Goal: Navigation & Orientation: Find specific page/section

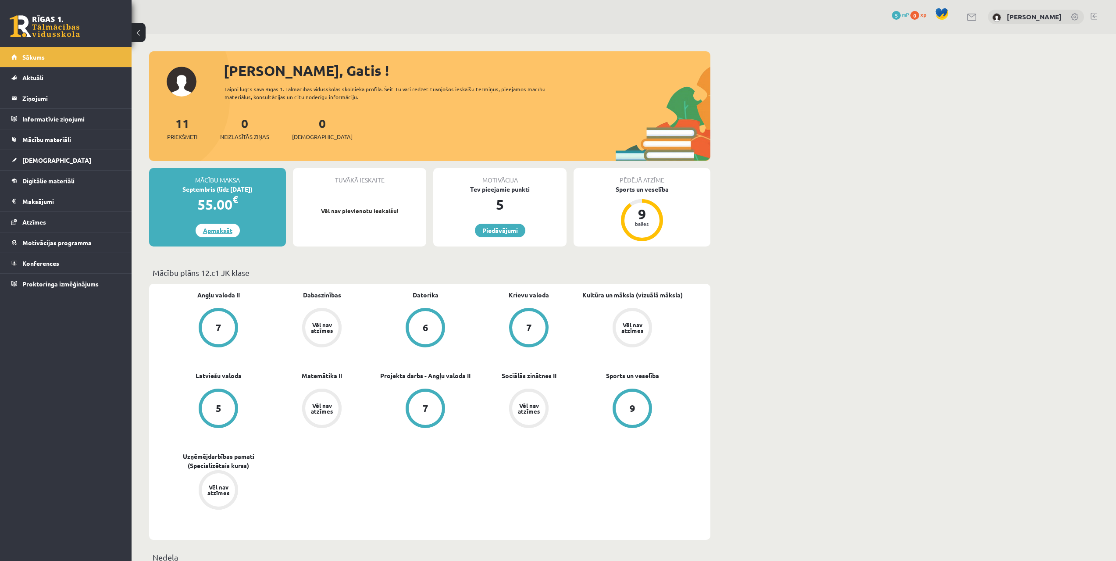
click at [227, 231] on link "Apmaksāt" at bounding box center [218, 231] width 44 height 14
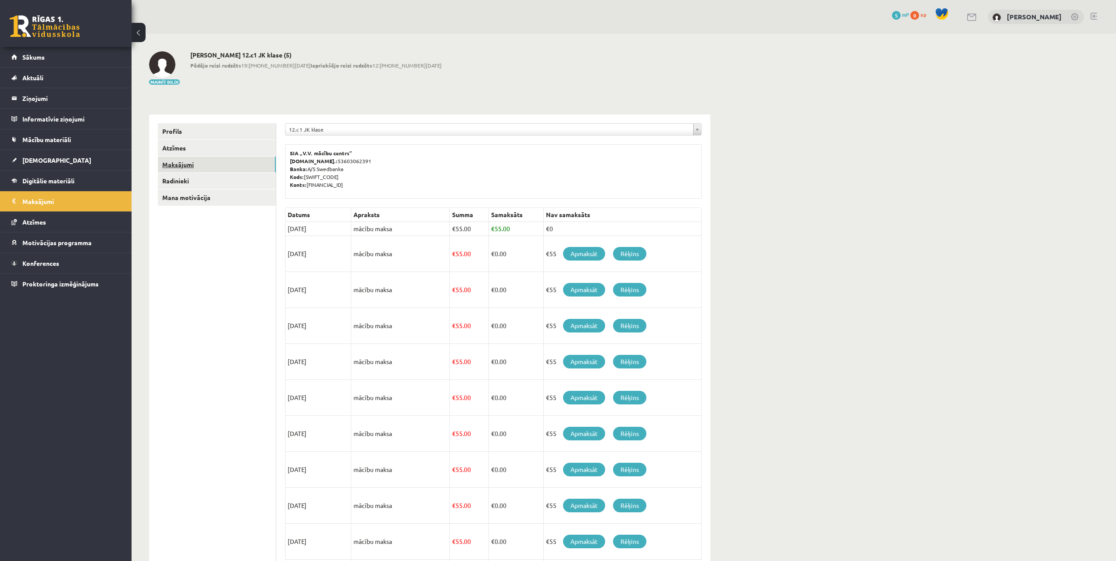
click at [190, 164] on link "Maksājumi" at bounding box center [217, 165] width 118 height 16
drag, startPoint x: 393, startPoint y: 229, endPoint x: 340, endPoint y: 228, distance: 53.5
click at [340, 228] on tr "[DATE] mācību maksa € 55.00 € 55.00 €0" at bounding box center [493, 229] width 416 height 14
drag, startPoint x: 513, startPoint y: 227, endPoint x: 486, endPoint y: 226, distance: 27.2
click at [486, 226] on tr "[DATE] mācību maksa € 55.00 € 55.00 €0" at bounding box center [493, 229] width 416 height 14
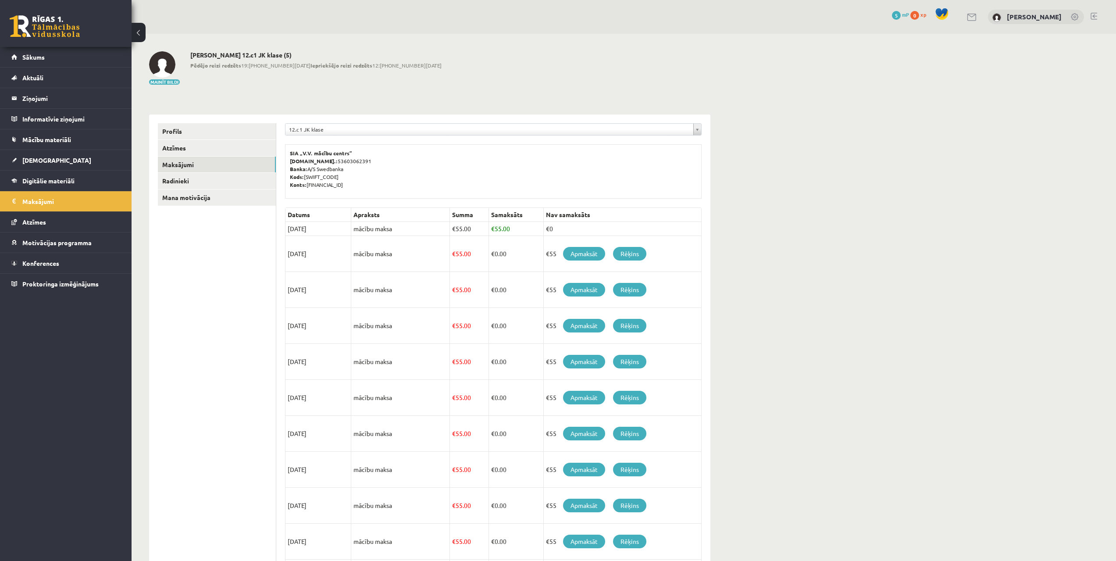
click at [598, 169] on p "SIA „V.V. mācību centrs” [DOMAIN_NAME].: 53603062391 Banka: A/S Swedbanka Kods:…" at bounding box center [493, 168] width 407 height 39
drag, startPoint x: 342, startPoint y: 168, endPoint x: 315, endPoint y: 168, distance: 27.6
click at [314, 168] on p "SIA „V.V. mācību centrs” [DOMAIN_NAME].: 53603062391 Banka: A/S Swedbanka Kods:…" at bounding box center [493, 168] width 407 height 39
drag, startPoint x: 360, startPoint y: 182, endPoint x: 311, endPoint y: 177, distance: 48.5
click at [311, 177] on p "SIA „V.V. mācību centrs” [DOMAIN_NAME].: 53603062391 Banka: A/S Swedbanka Kods:…" at bounding box center [493, 168] width 407 height 39
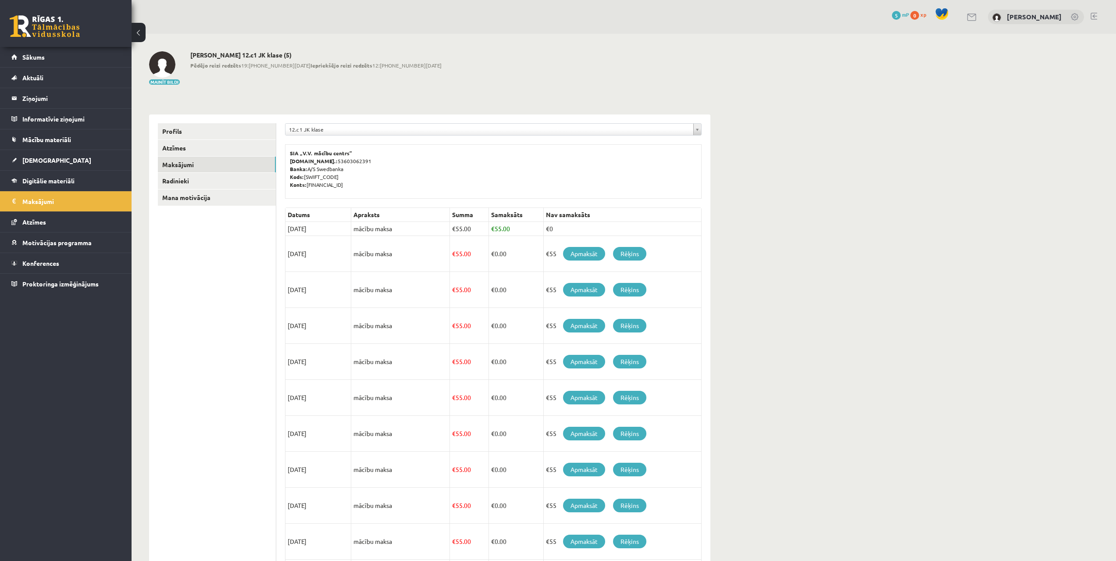
click at [321, 170] on p "SIA „V.V. mācību centrs” [DOMAIN_NAME].: 53603062391 Banka: A/S Swedbanka Kods:…" at bounding box center [493, 168] width 407 height 39
click at [378, 178] on p "SIA „V.V. mācību centrs” [DOMAIN_NAME].: 53603062391 Banka: A/S Swedbanka Kods:…" at bounding box center [493, 168] width 407 height 39
click at [51, 181] on span "Digitālie materiāli" at bounding box center [48, 181] width 52 height 8
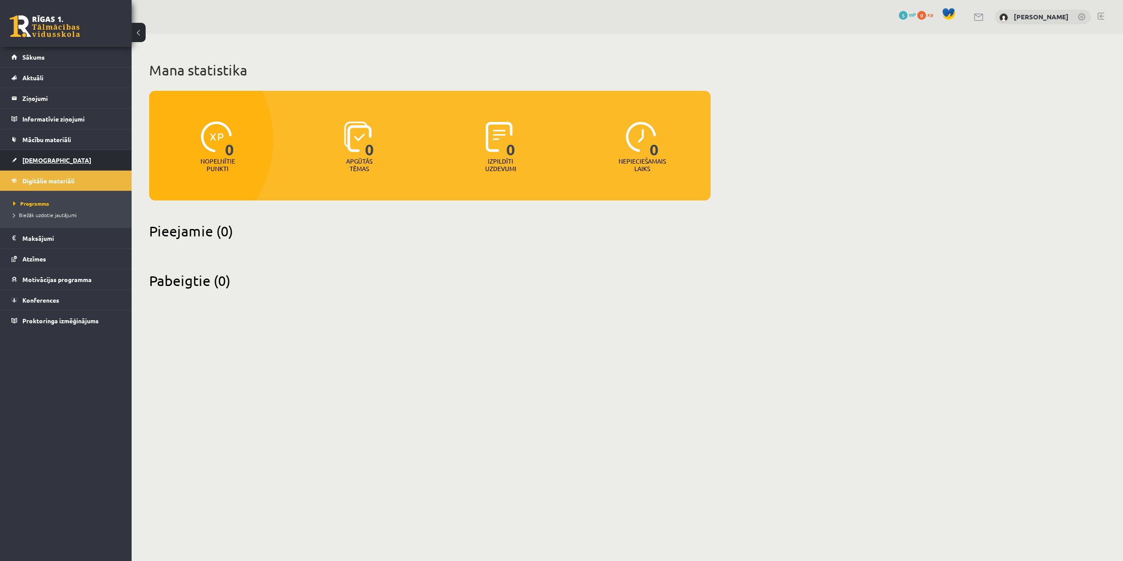
click at [36, 156] on link "[DEMOGRAPHIC_DATA]" at bounding box center [65, 160] width 109 height 20
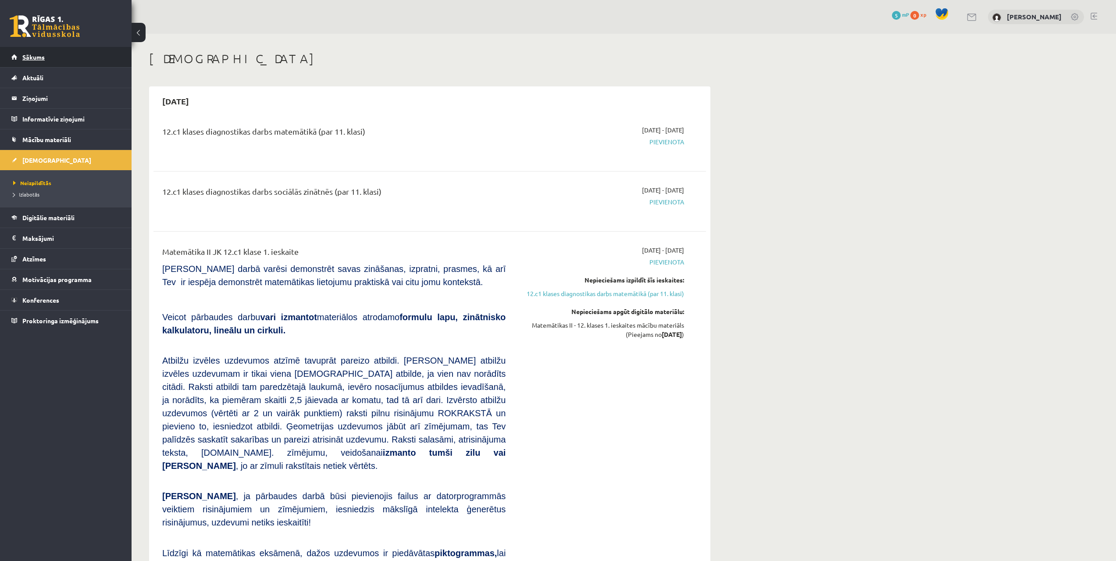
click at [27, 64] on link "Sākums" at bounding box center [65, 57] width 109 height 20
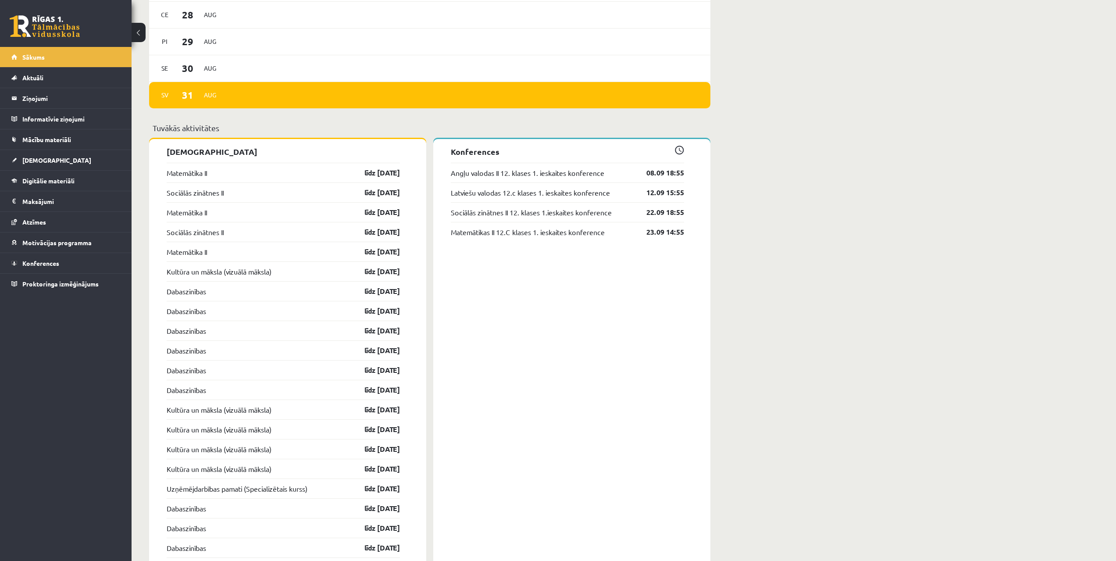
scroll to position [745, 0]
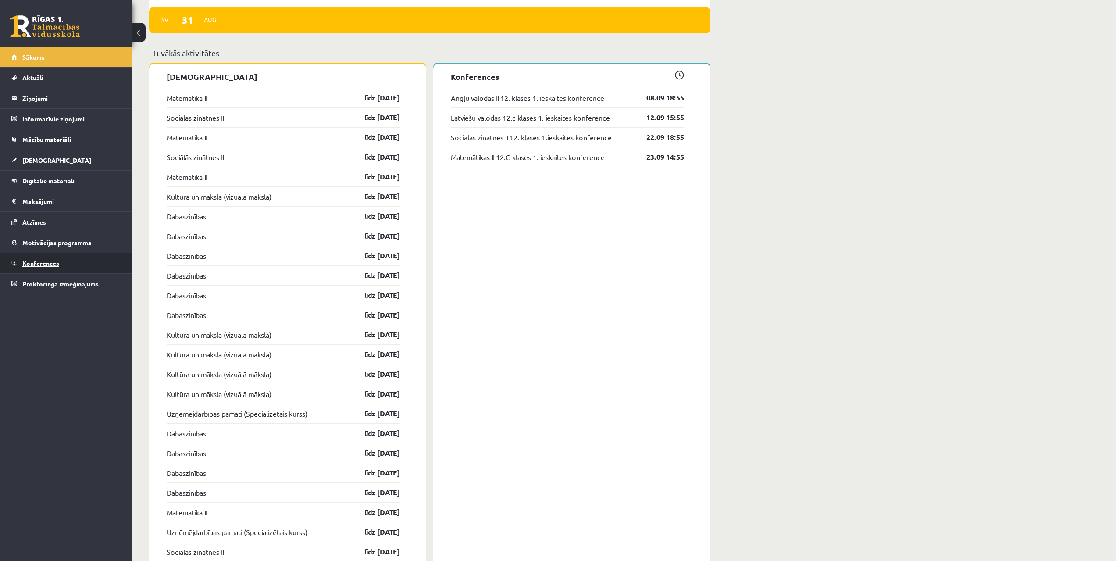
click at [32, 259] on link "Konferences" at bounding box center [65, 263] width 109 height 20
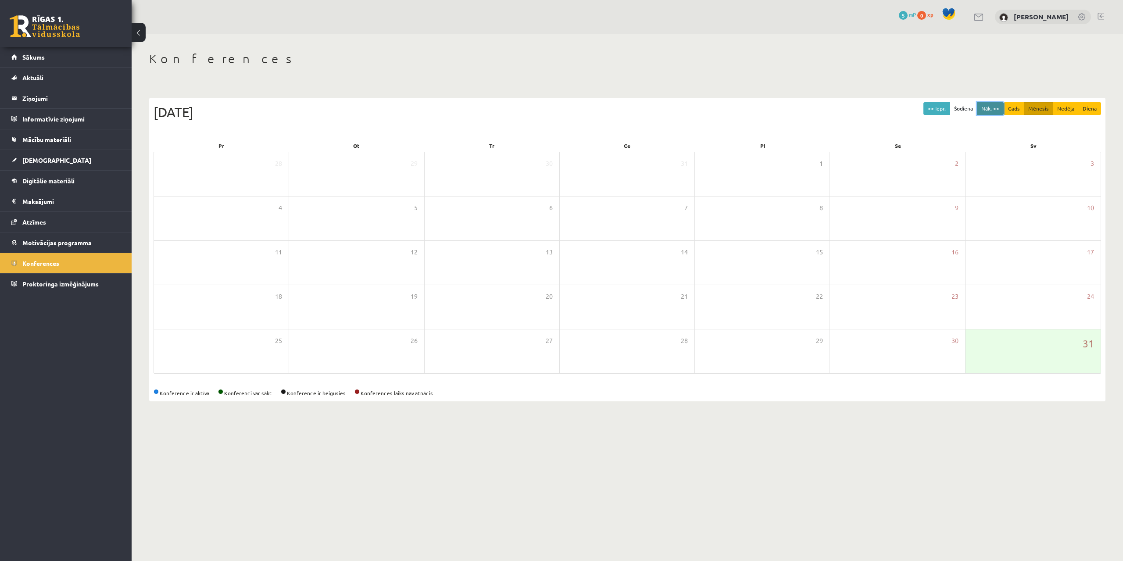
click at [984, 111] on button "Nāk. >>" at bounding box center [990, 108] width 27 height 13
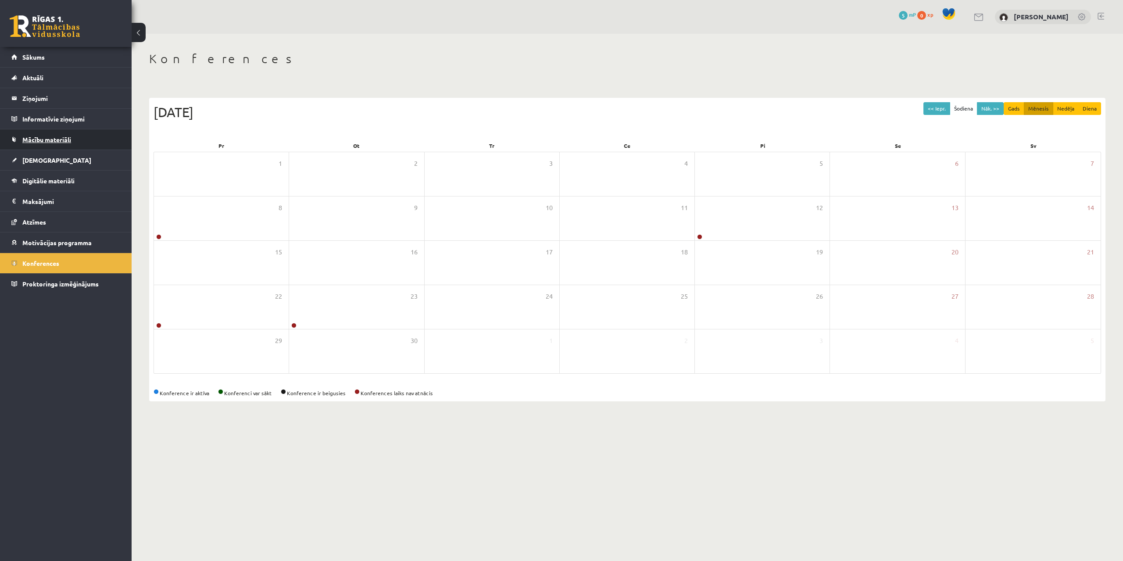
click at [43, 140] on span "Mācību materiāli" at bounding box center [46, 139] width 49 height 8
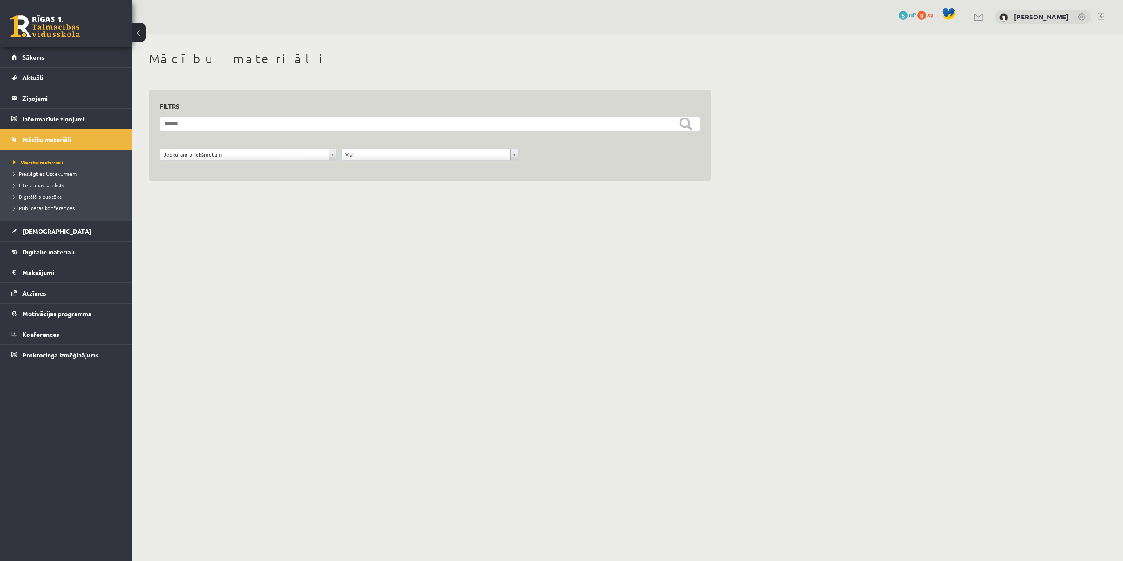
click at [42, 206] on span "Publicētas konferences" at bounding box center [43, 207] width 61 height 7
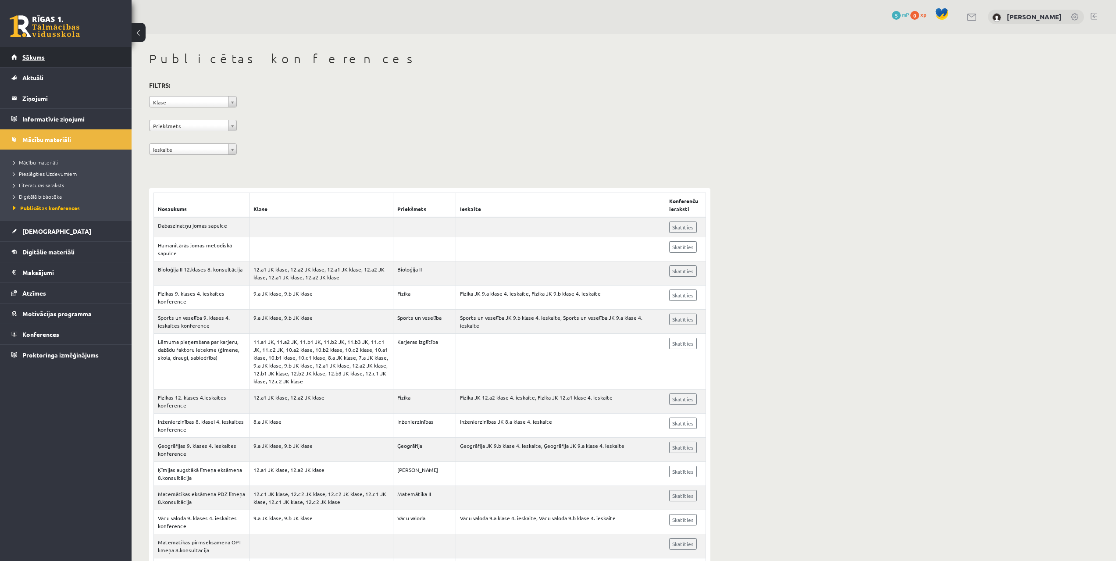
click at [24, 58] on span "Sākums" at bounding box center [33, 57] width 22 height 8
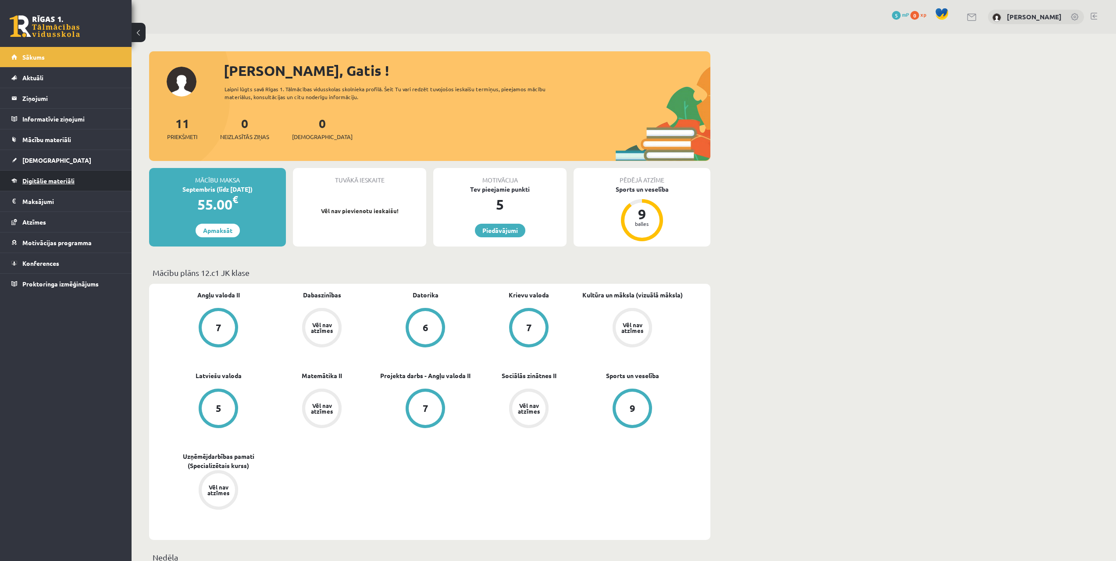
click at [71, 179] on span "Digitālie materiāli" at bounding box center [48, 181] width 52 height 8
